Goal: Task Accomplishment & Management: Manage account settings

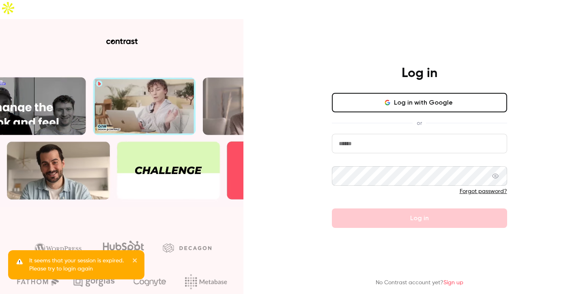
click at [403, 96] on div "Log in with Google or Forgot password? Log in" at bounding box center [419, 160] width 175 height 135
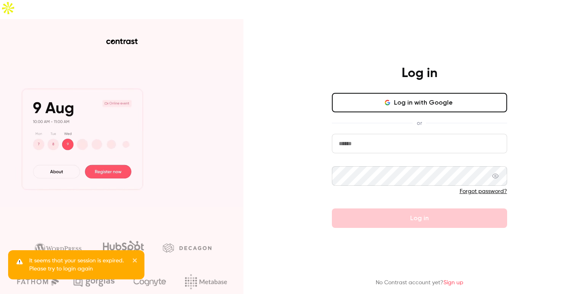
click at [407, 93] on button "Log in with Google" at bounding box center [419, 102] width 175 height 19
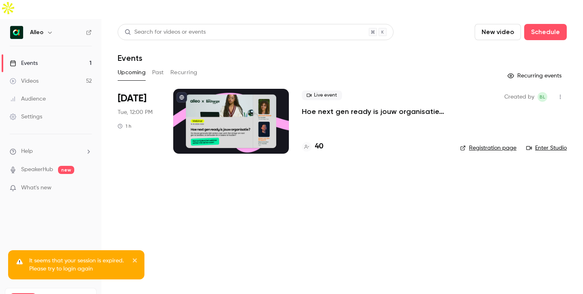
click at [45, 54] on link "Events 1" at bounding box center [50, 63] width 101 height 18
click at [245, 118] on div at bounding box center [231, 121] width 116 height 65
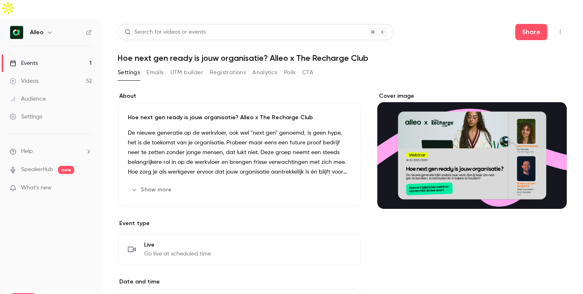
click at [232, 66] on button "Registrations" at bounding box center [228, 72] width 36 height 13
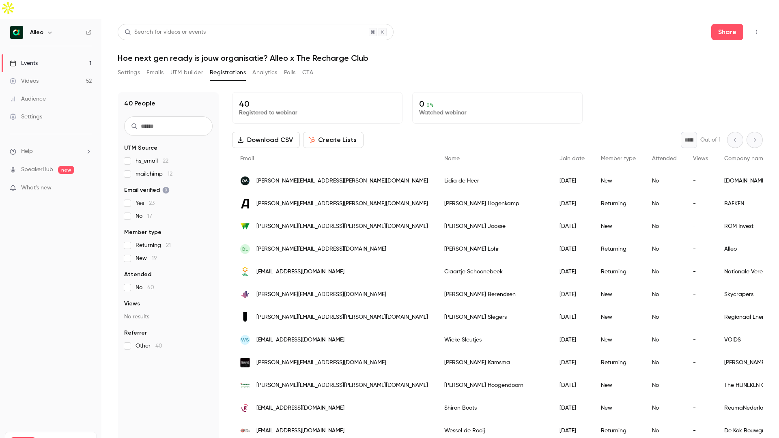
click at [131, 66] on button "Settings" at bounding box center [129, 72] width 22 height 13
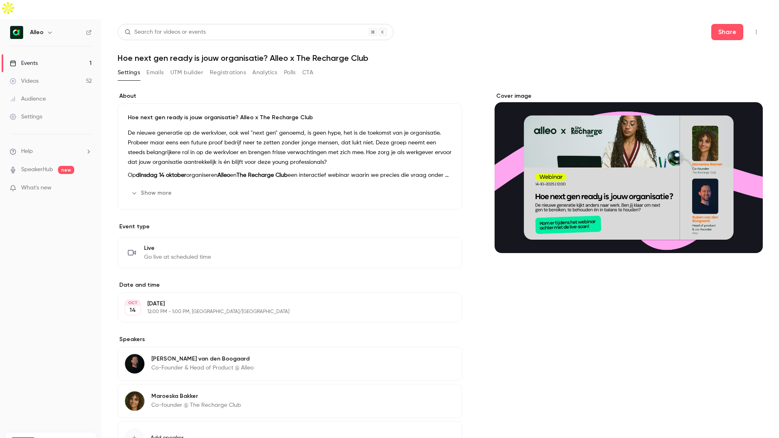
click at [31, 54] on link "Events 1" at bounding box center [50, 63] width 101 height 18
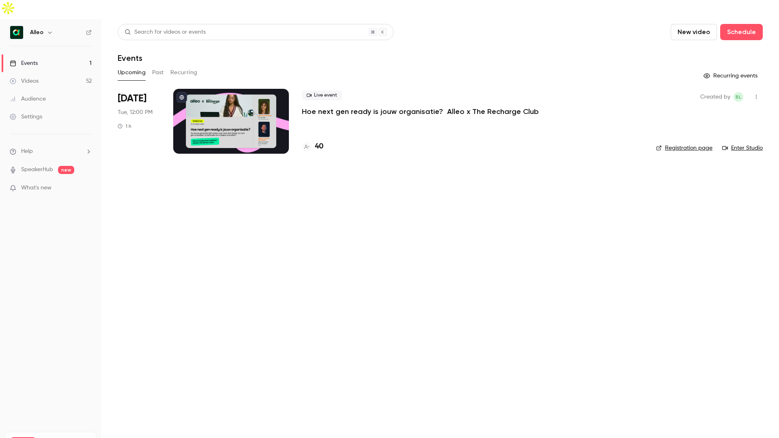
click at [37, 59] on div "Events" at bounding box center [24, 63] width 28 height 8
